Goal: Navigation & Orientation: Find specific page/section

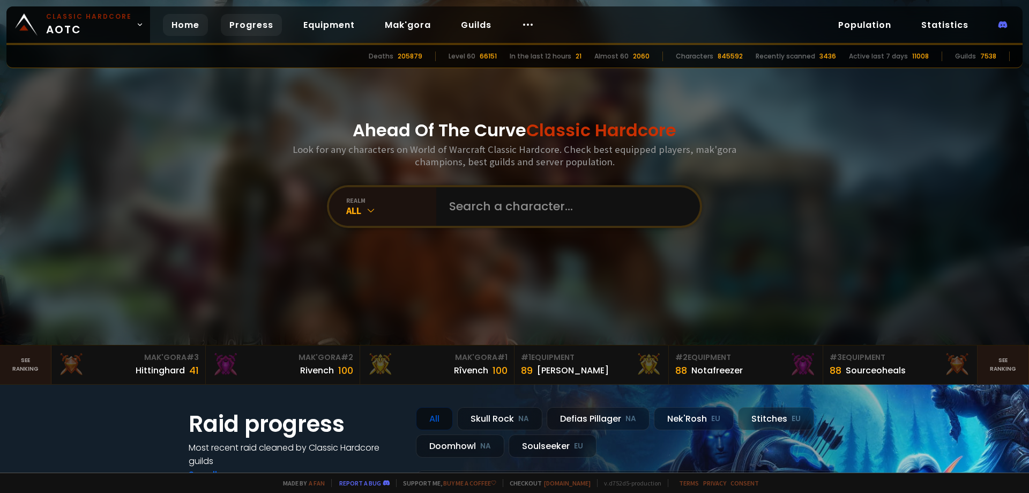
click at [254, 23] on link "Progress" at bounding box center [251, 25] width 61 height 22
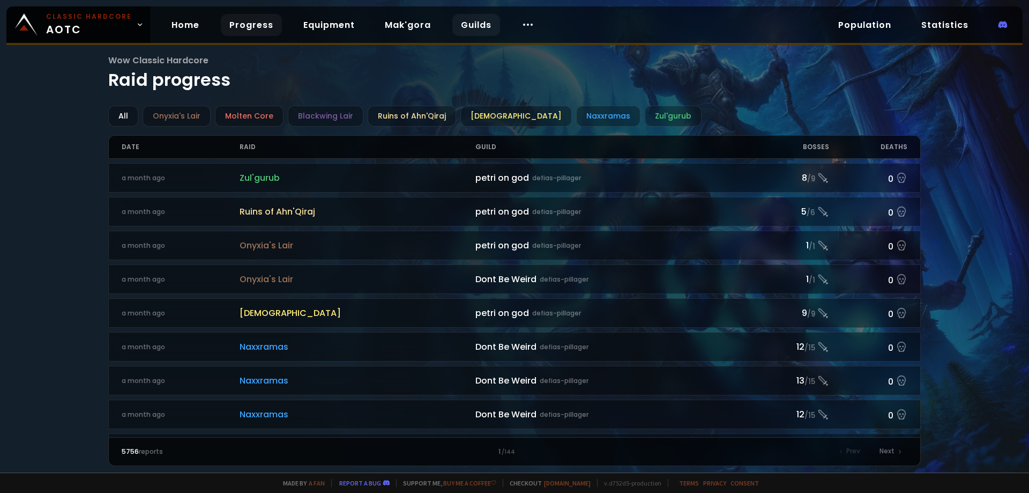
click at [462, 22] on link "Guilds" at bounding box center [476, 25] width 48 height 22
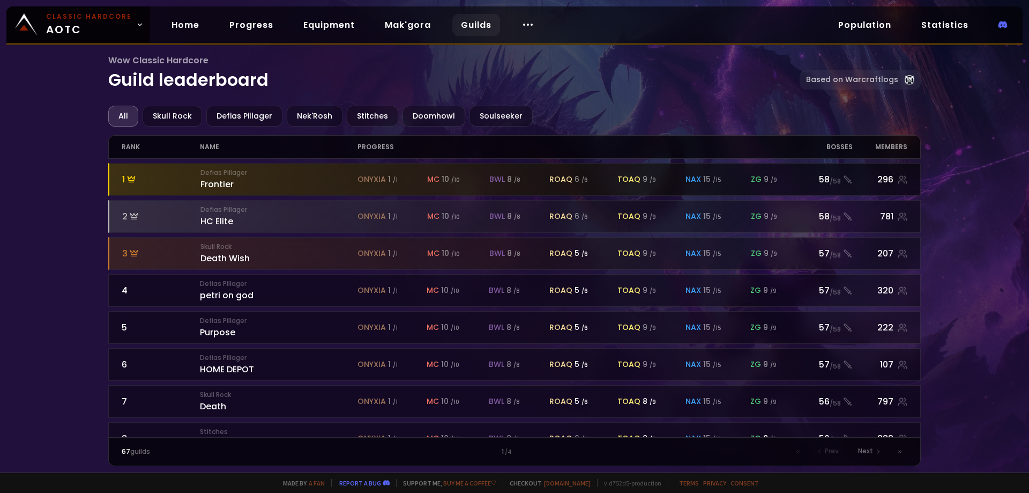
click at [299, 173] on small "Defias Pillager" at bounding box center [279, 173] width 157 height 10
